Goal: Communication & Community: Answer question/provide support

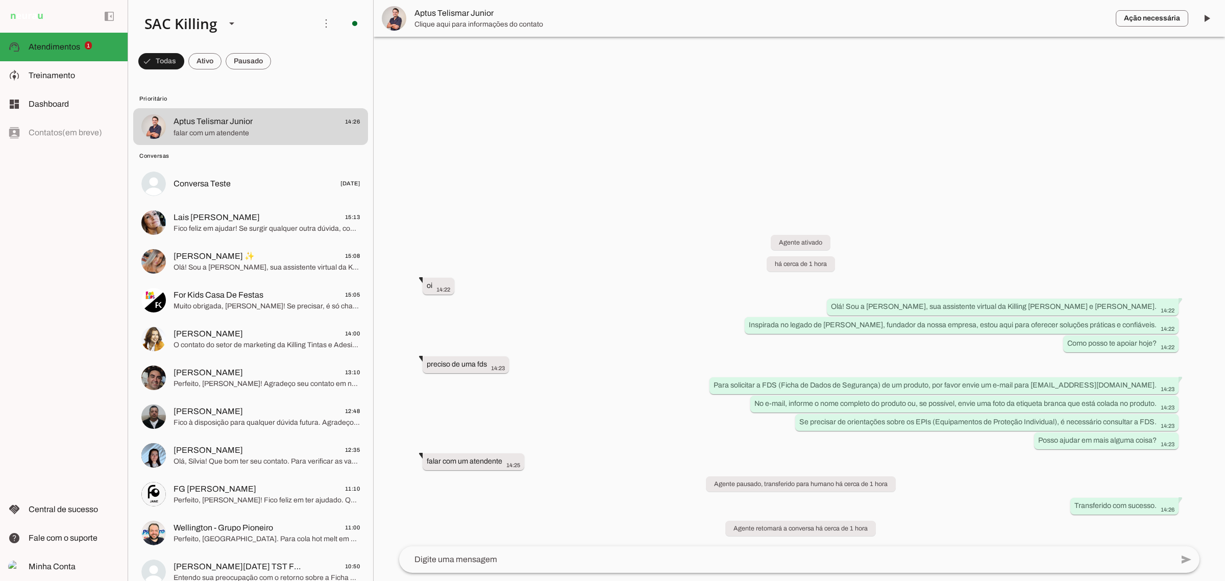
click at [537, 558] on textarea at bounding box center [786, 559] width 774 height 12
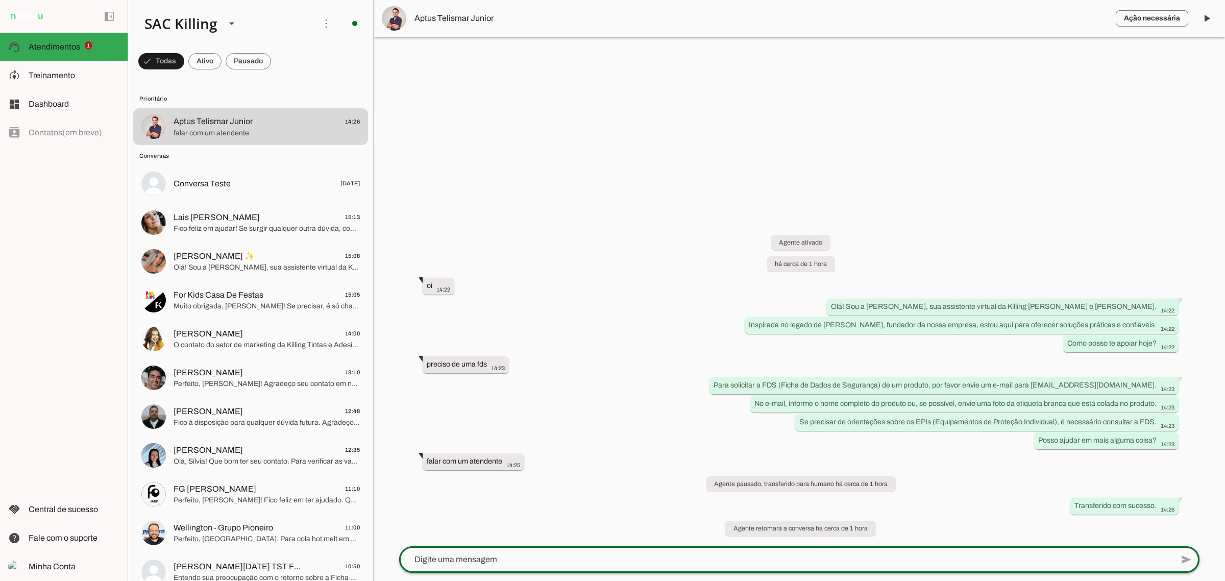
click at [593, 569] on div at bounding box center [786, 559] width 774 height 27
click at [588, 561] on textarea at bounding box center [786, 559] width 774 height 12
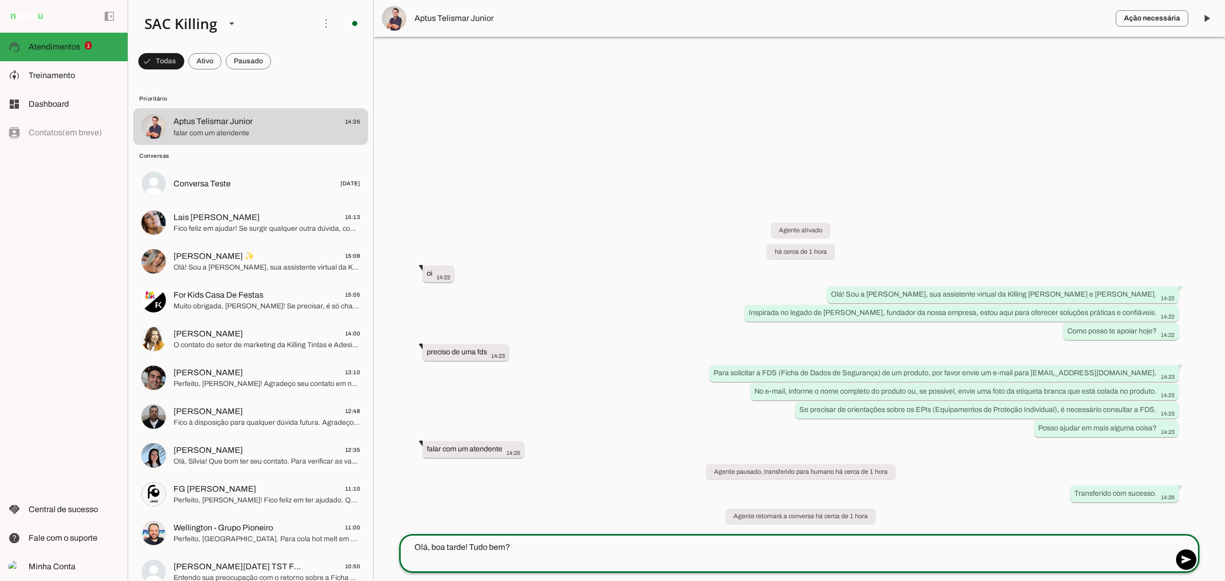
drag, startPoint x: 470, startPoint y: 545, endPoint x: 547, endPoint y: 532, distance: 77.6
click at [534, 545] on textarea "Olá, boa tarde! Tudo bem?" at bounding box center [786, 553] width 774 height 25
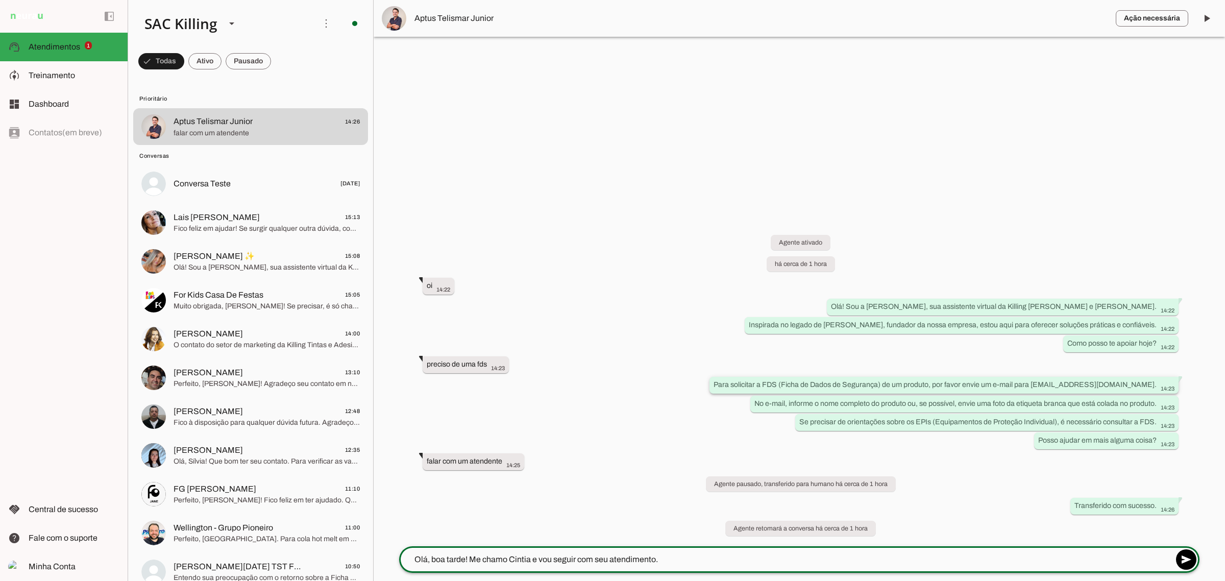
type textarea "Olá, boa tarde! Me chamo Cintia e vou seguir com seu atendimento."
type md-outlined-text-field "Olá, boa tarde! Me chamo Cintia e vou seguir com seu atendimento."
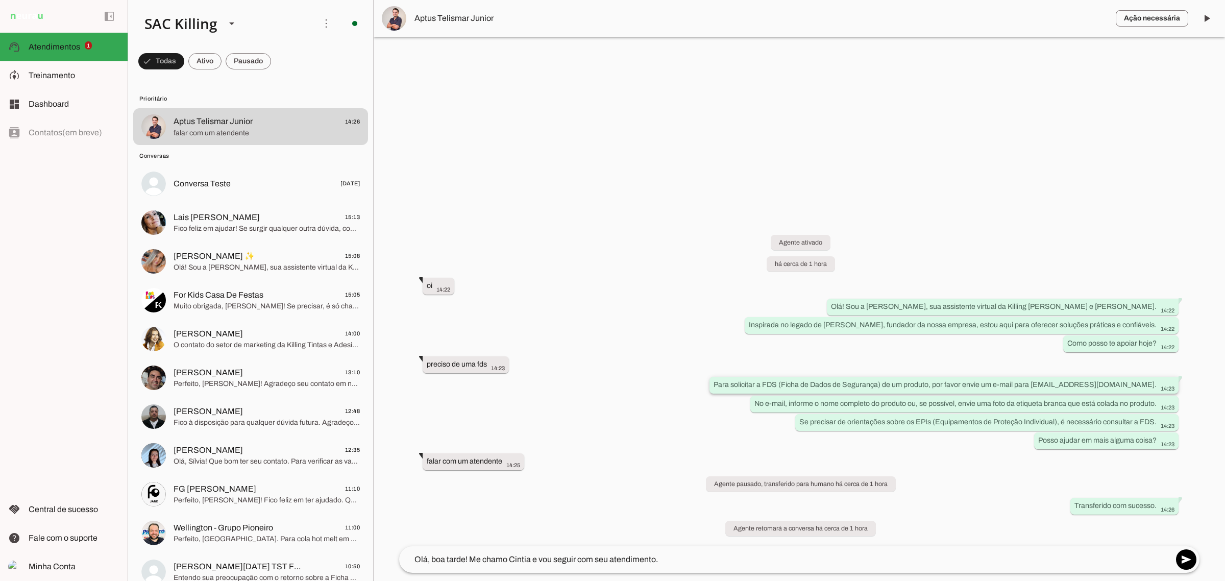
drag, startPoint x: 1072, startPoint y: 384, endPoint x: 1155, endPoint y: 384, distance: 82.7
click at [0, 0] on slot "Para solicitar a FDS (Ficha de Dados de Segurança) de um produto, por favor env…" at bounding box center [0, 0] width 0 height 0
click at [683, 574] on div "add send send 🎤 Recording... description Document photo_library Photos & videos…" at bounding box center [799, 563] width 817 height 35
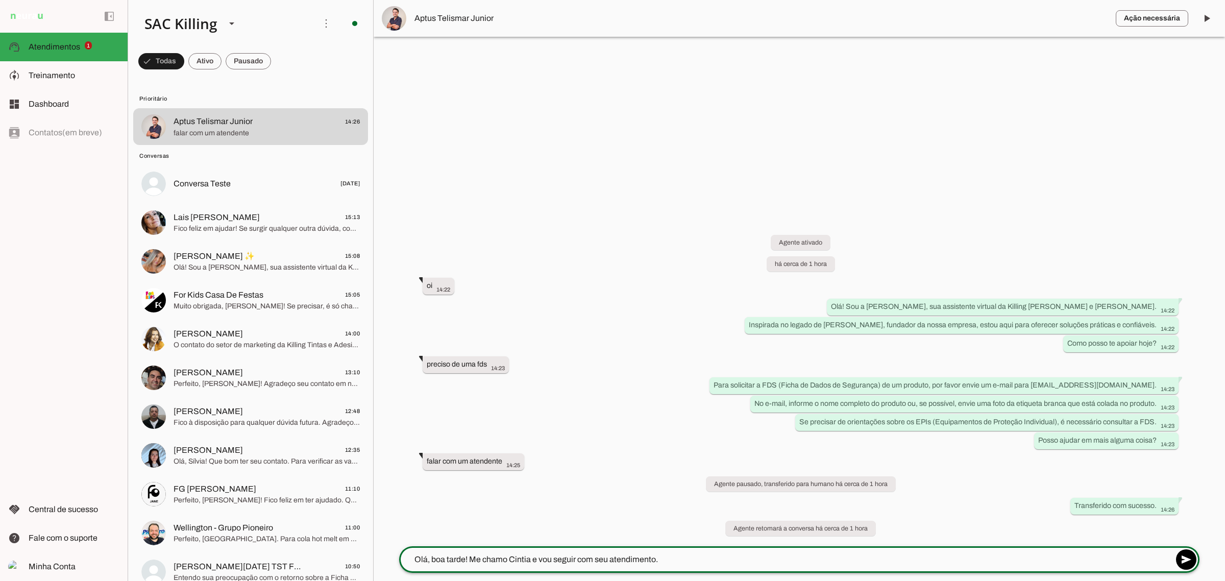
click at [682, 564] on textarea "Olá, boa tarde! Me chamo Cintia e vou seguir com seu atendimento." at bounding box center [786, 559] width 774 height 12
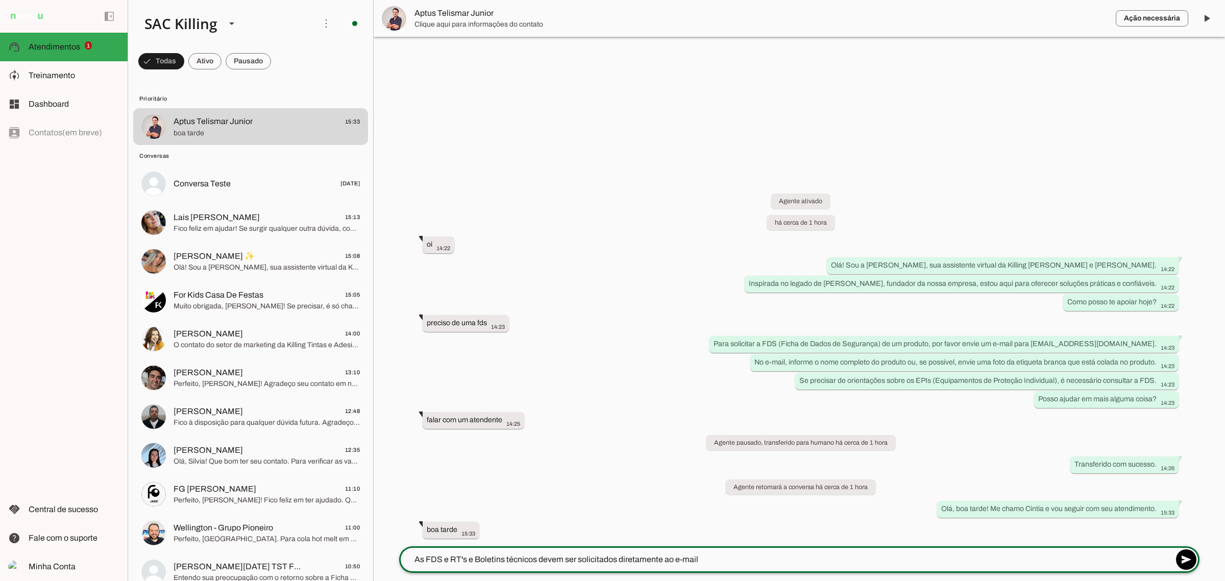
paste textarea "[EMAIL_ADDRESS][DOMAIN_NAME]"
type textarea "As FDS e RT's e Boletins técnicos devem ser solicitados diretamente ao e-mail […"
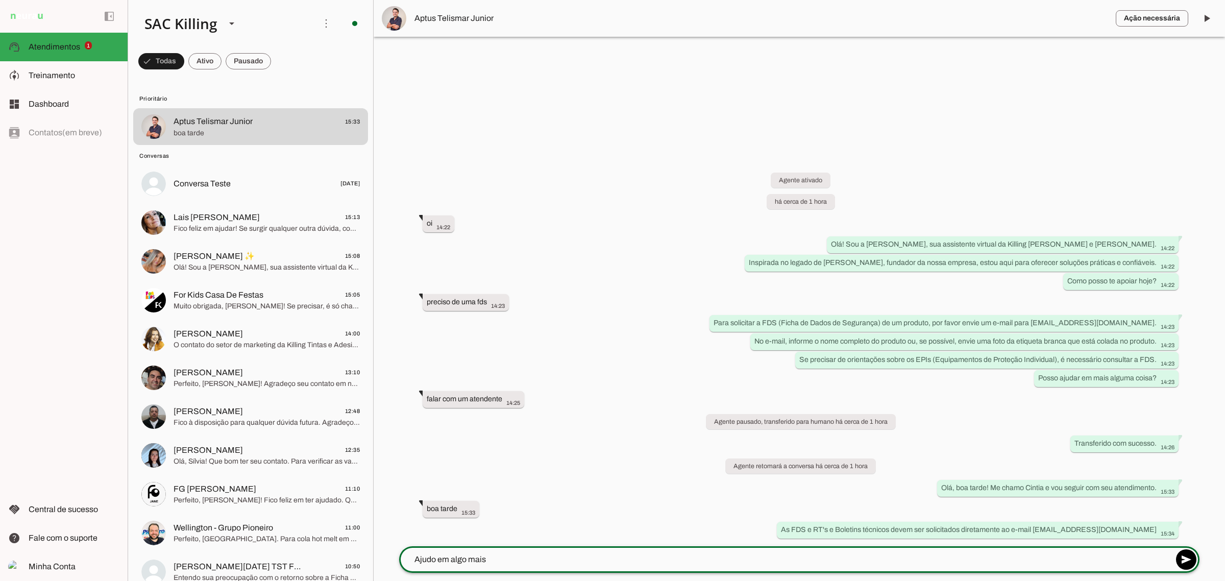
type textarea "Ajudo em algo mais?"
